Goal: Information Seeking & Learning: Find specific fact

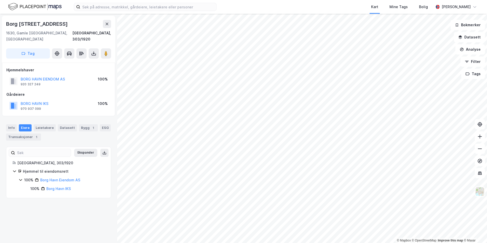
click at [22, 178] on icon at bounding box center [21, 180] width 4 height 4
drag, startPoint x: 22, startPoint y: 175, endPoint x: 74, endPoint y: 182, distance: 52.4
click at [74, 186] on div "100% Borg Havn IKS" at bounding box center [67, 189] width 74 height 6
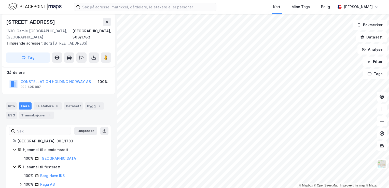
scroll to position [52, 0]
click at [19, 182] on icon at bounding box center [21, 184] width 4 height 4
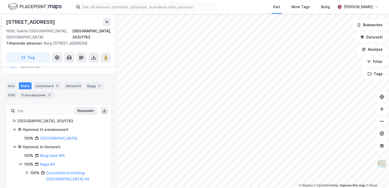
click at [27, 171] on icon at bounding box center [27, 172] width 2 height 3
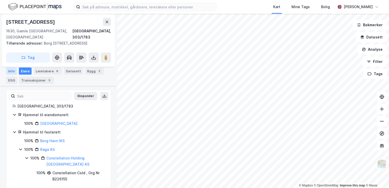
click at [12, 70] on div "Info" at bounding box center [11, 70] width 11 height 7
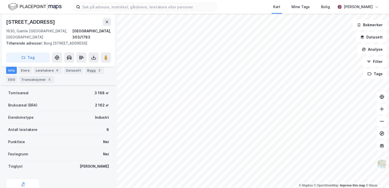
scroll to position [101, 0]
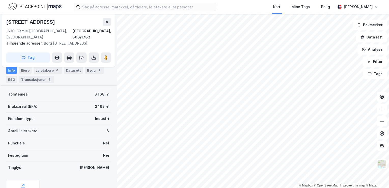
click at [103, 152] on div "Nei" at bounding box center [106, 155] width 6 height 6
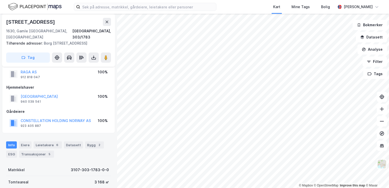
scroll to position [0, 0]
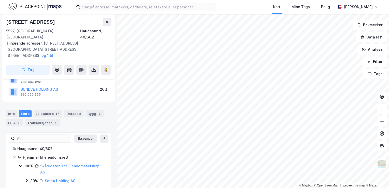
scroll to position [49, 0]
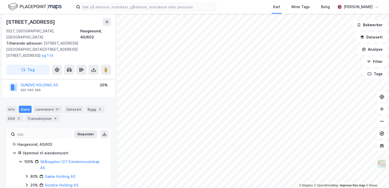
click at [34, 22] on div "Kirkegata 128" at bounding box center [31, 22] width 50 height 8
copy div "Kirkegata 128"
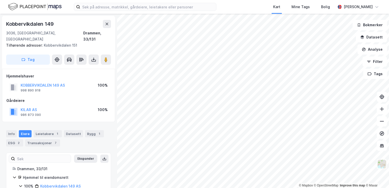
scroll to position [16, 0]
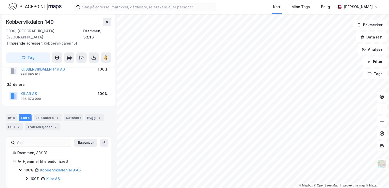
click at [25, 177] on icon at bounding box center [27, 179] width 4 height 4
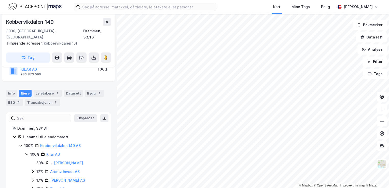
scroll to position [42, 0]
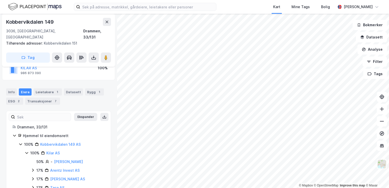
click at [28, 151] on icon at bounding box center [27, 153] width 4 height 4
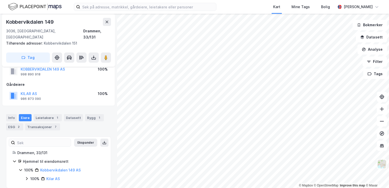
click at [27, 177] on icon at bounding box center [27, 178] width 2 height 3
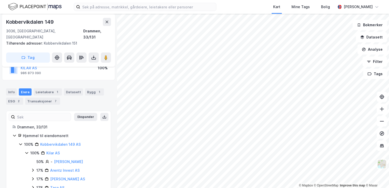
scroll to position [51, 0]
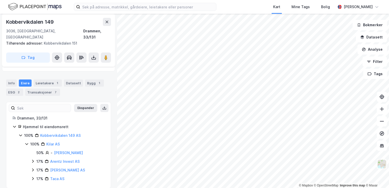
click at [26, 142] on icon at bounding box center [27, 144] width 4 height 4
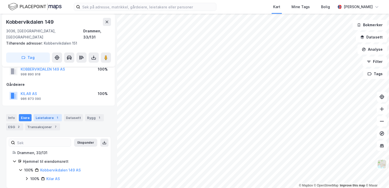
click at [42, 114] on div "Leietakere 1" at bounding box center [48, 117] width 28 height 7
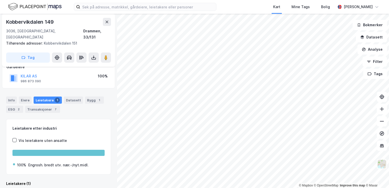
scroll to position [29, 0]
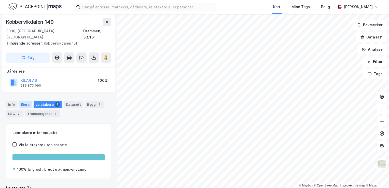
click at [29, 101] on div "Eiere" at bounding box center [25, 104] width 13 height 7
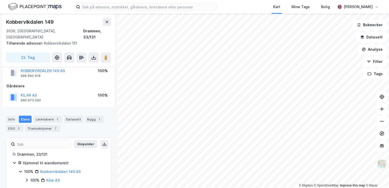
scroll to position [14, 0]
click at [25, 178] on div "100% Kilar AS" at bounding box center [65, 181] width 80 height 6
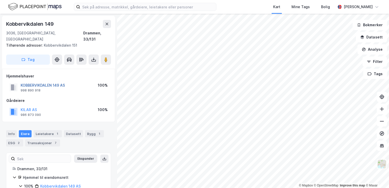
scroll to position [0, 0]
click at [39, 130] on div "Leietakere 1" at bounding box center [48, 133] width 28 height 7
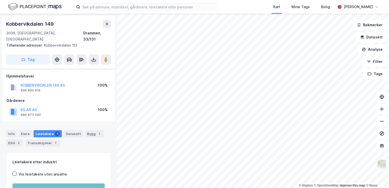
scroll to position [67, 0]
